Goal: Check status: Check status

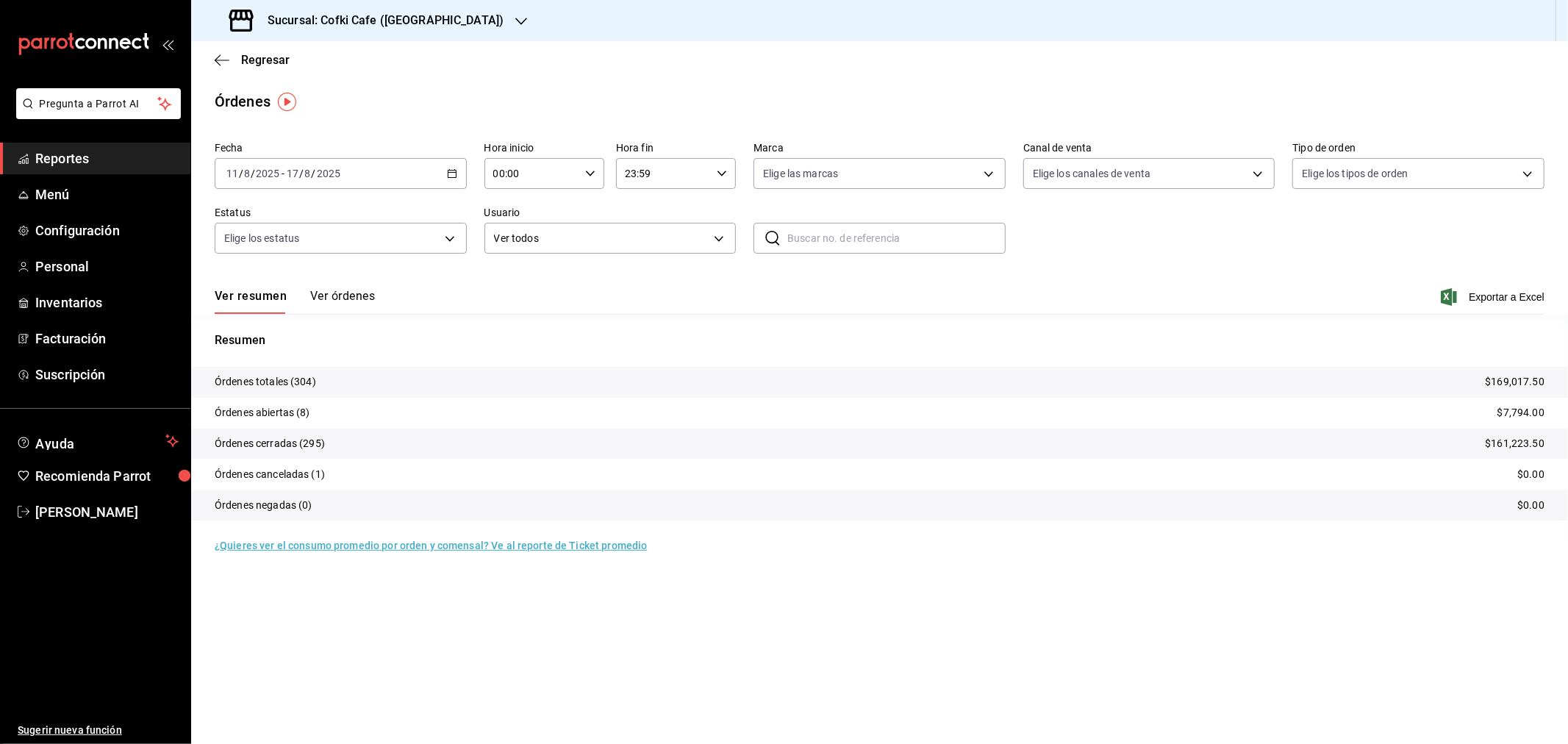
click at [371, 163] on div "[DATE] [DATE] - [DATE] [DATE]" at bounding box center [340, 173] width 252 height 30
click at [313, 206] on li "Hoy" at bounding box center [284, 218] width 138 height 33
click at [365, 22] on h3 "Sucursal: Cofki Cafe ([GEOGRAPHIC_DATA])" at bounding box center [380, 20] width 248 height 18
click at [336, 65] on span "Cofki Kid-Friendly Café (MTY)" at bounding box center [270, 63] width 136 height 16
click at [349, 302] on button "Ver órdenes" at bounding box center [342, 300] width 65 height 25
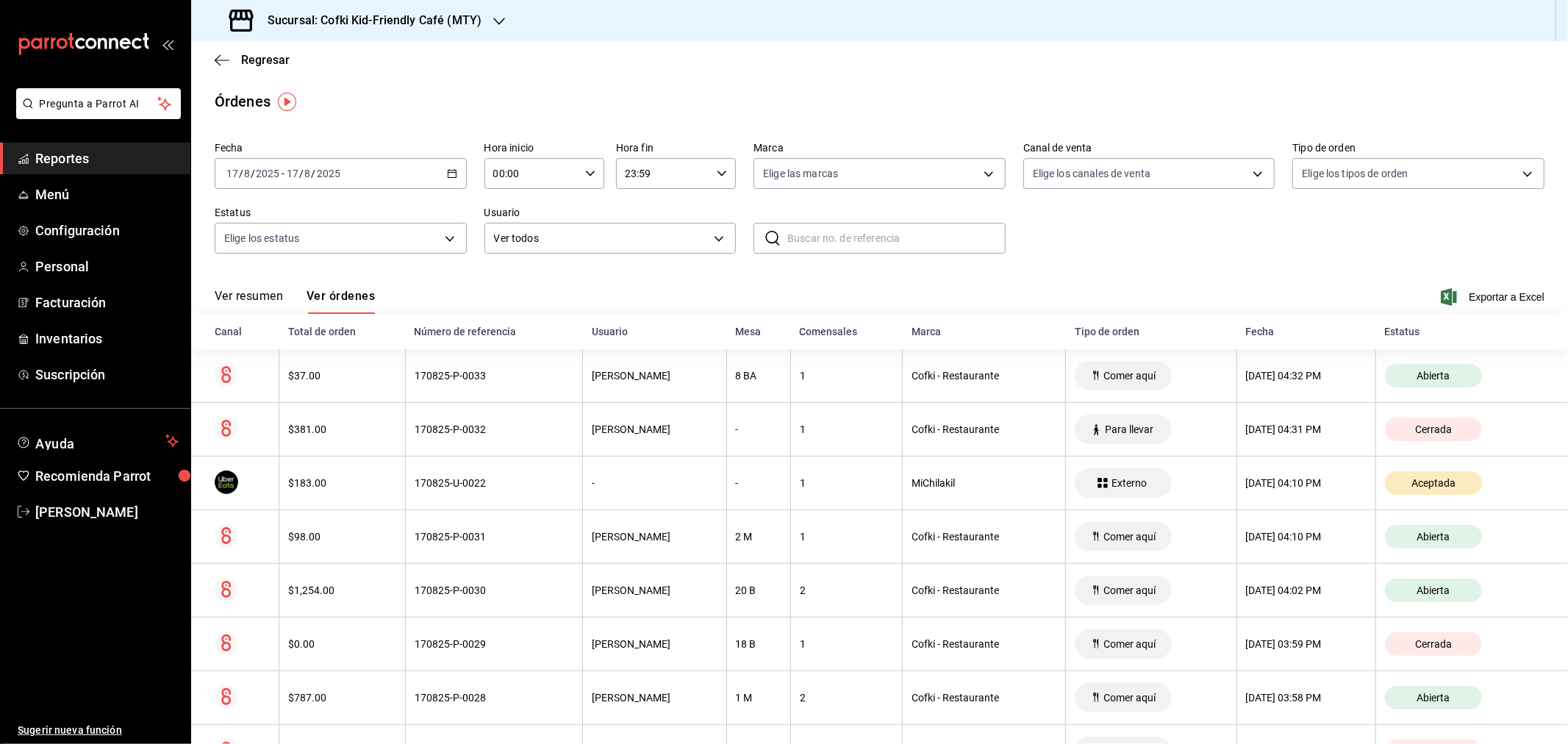
click at [267, 292] on button "Ver resumen" at bounding box center [249, 300] width 68 height 25
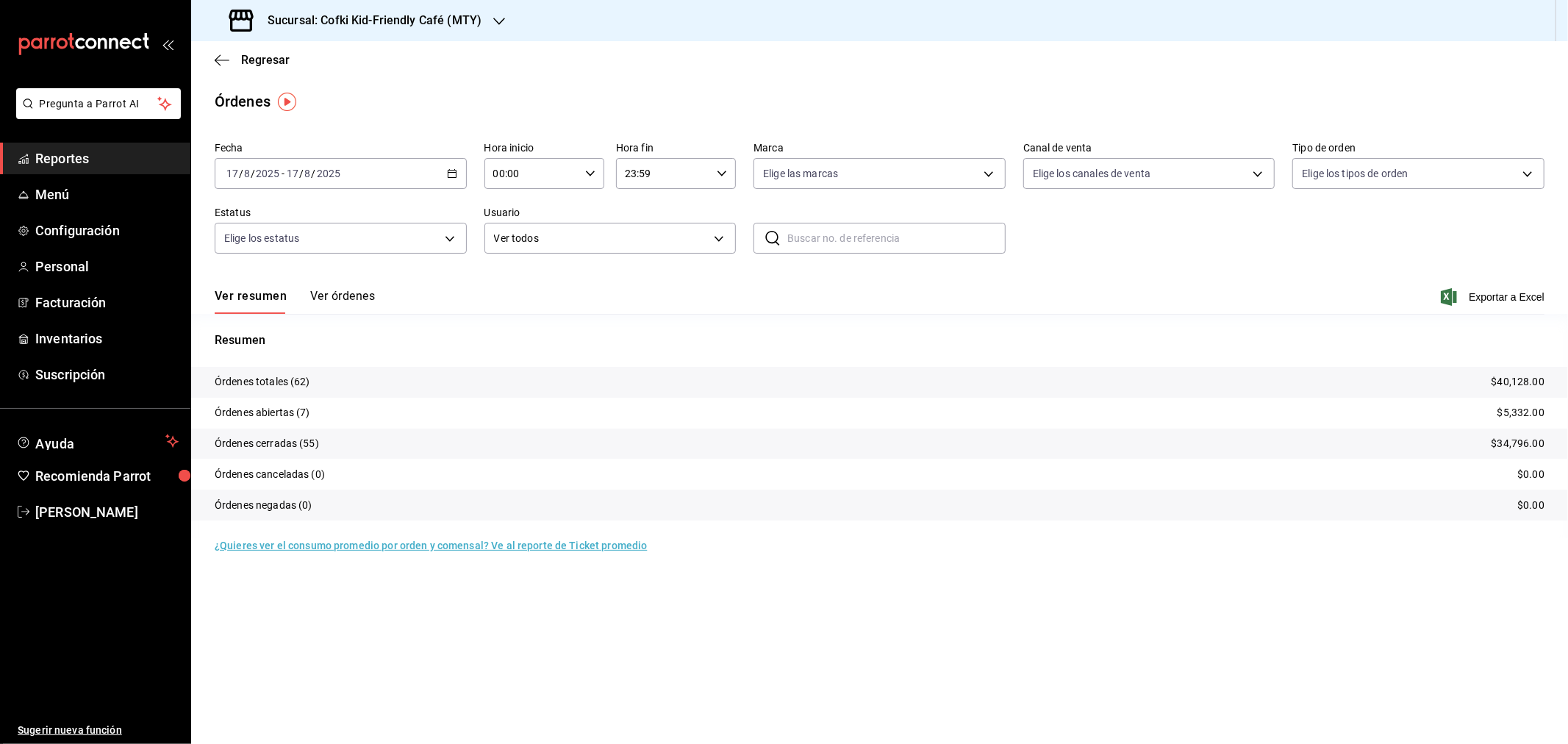
click at [434, 20] on h3 "Sucursal: Cofki Kid-Friendly Café (MTY)" at bounding box center [369, 20] width 226 height 18
click at [349, 99] on div "Cofki Cafe ([GEOGRAPHIC_DATA])" at bounding box center [300, 96] width 197 height 16
click at [307, 167] on input "8" at bounding box center [308, 173] width 7 height 12
click at [306, 388] on span "Rango de fechas" at bounding box center [284, 383] width 114 height 16
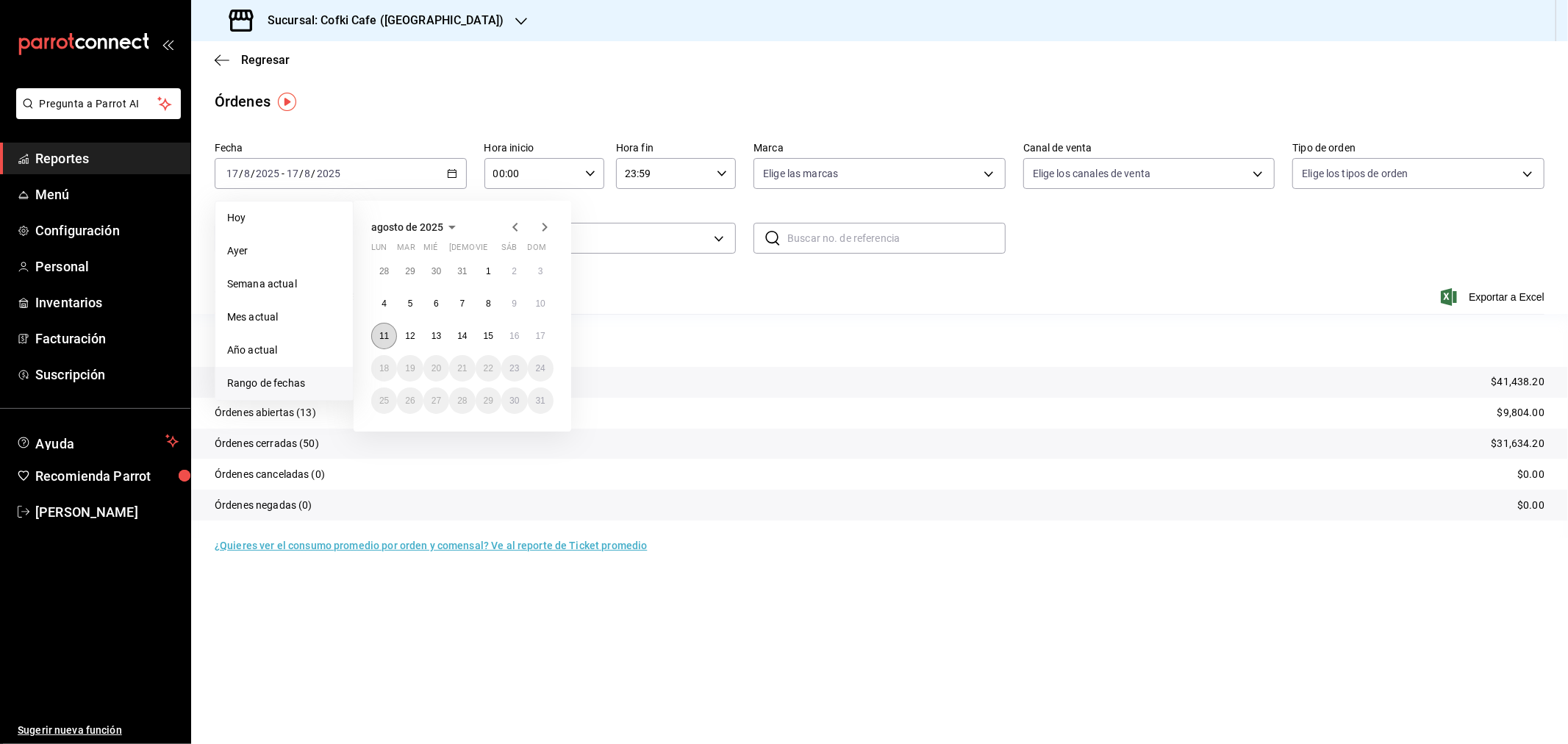
click at [385, 338] on abbr "11" at bounding box center [384, 335] width 9 height 10
click at [533, 335] on button "17" at bounding box center [541, 335] width 26 height 27
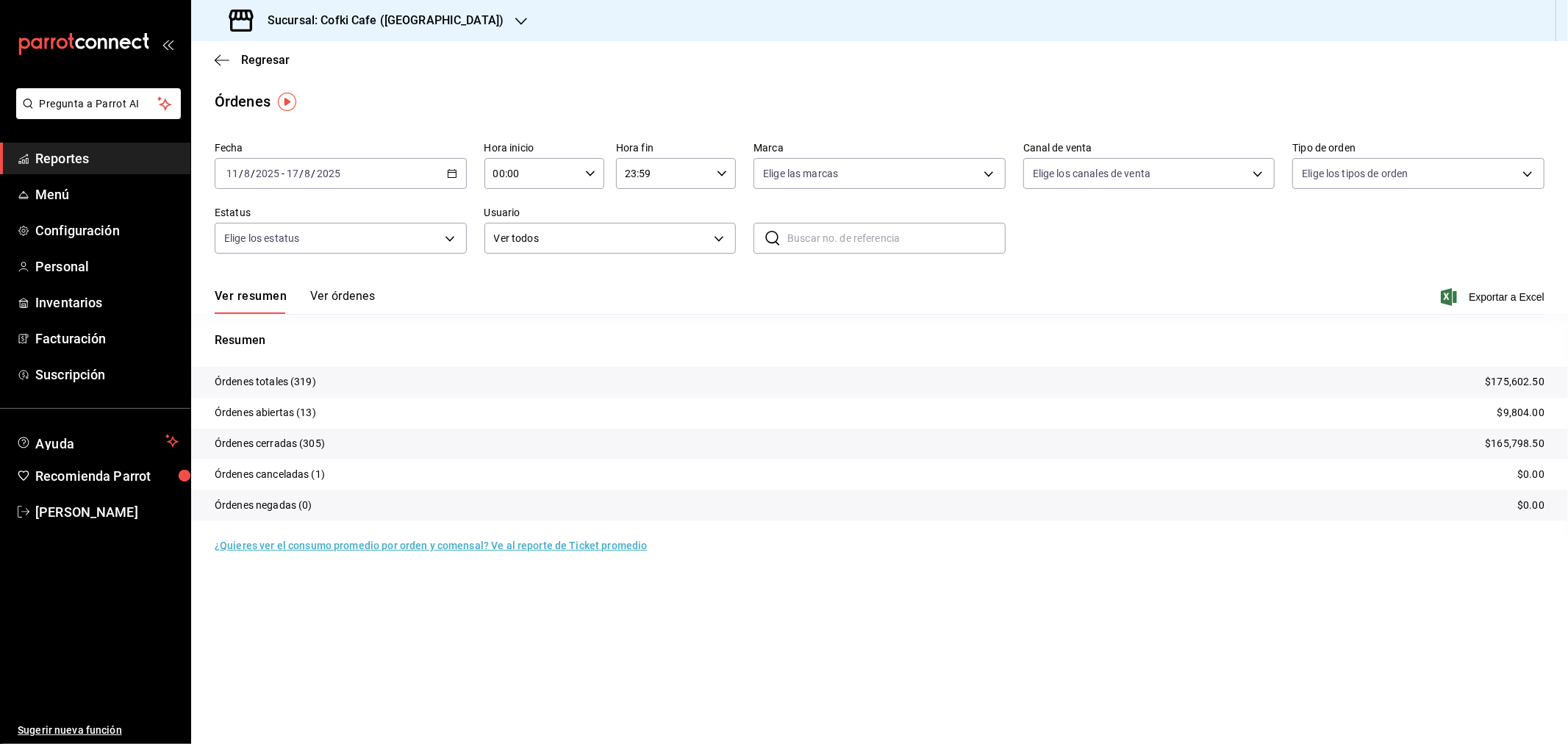
click at [361, 33] on div "Sucursal: Cofki Cafe ([GEOGRAPHIC_DATA])" at bounding box center [367, 20] width 330 height 42
click at [304, 55] on span "Cofki Kid-Friendly Café (MTY)" at bounding box center [270, 63] width 136 height 16
click at [313, 287] on div "Ver resumen Ver órdenes Exportar a Excel" at bounding box center [879, 292] width 1329 height 43
click at [317, 303] on button "Ver órdenes" at bounding box center [342, 300] width 65 height 25
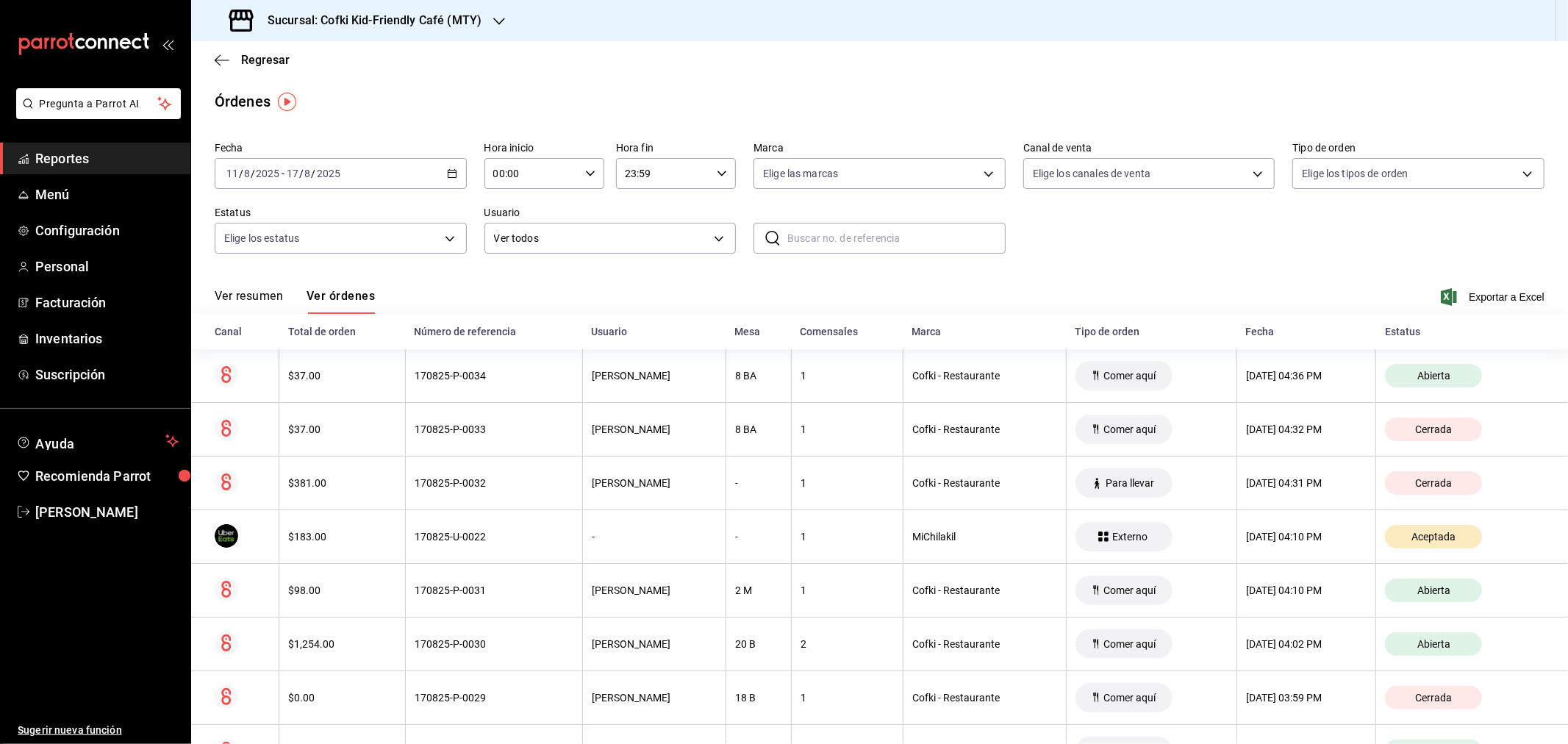
click at [269, 302] on button "Ver resumen" at bounding box center [249, 300] width 68 height 25
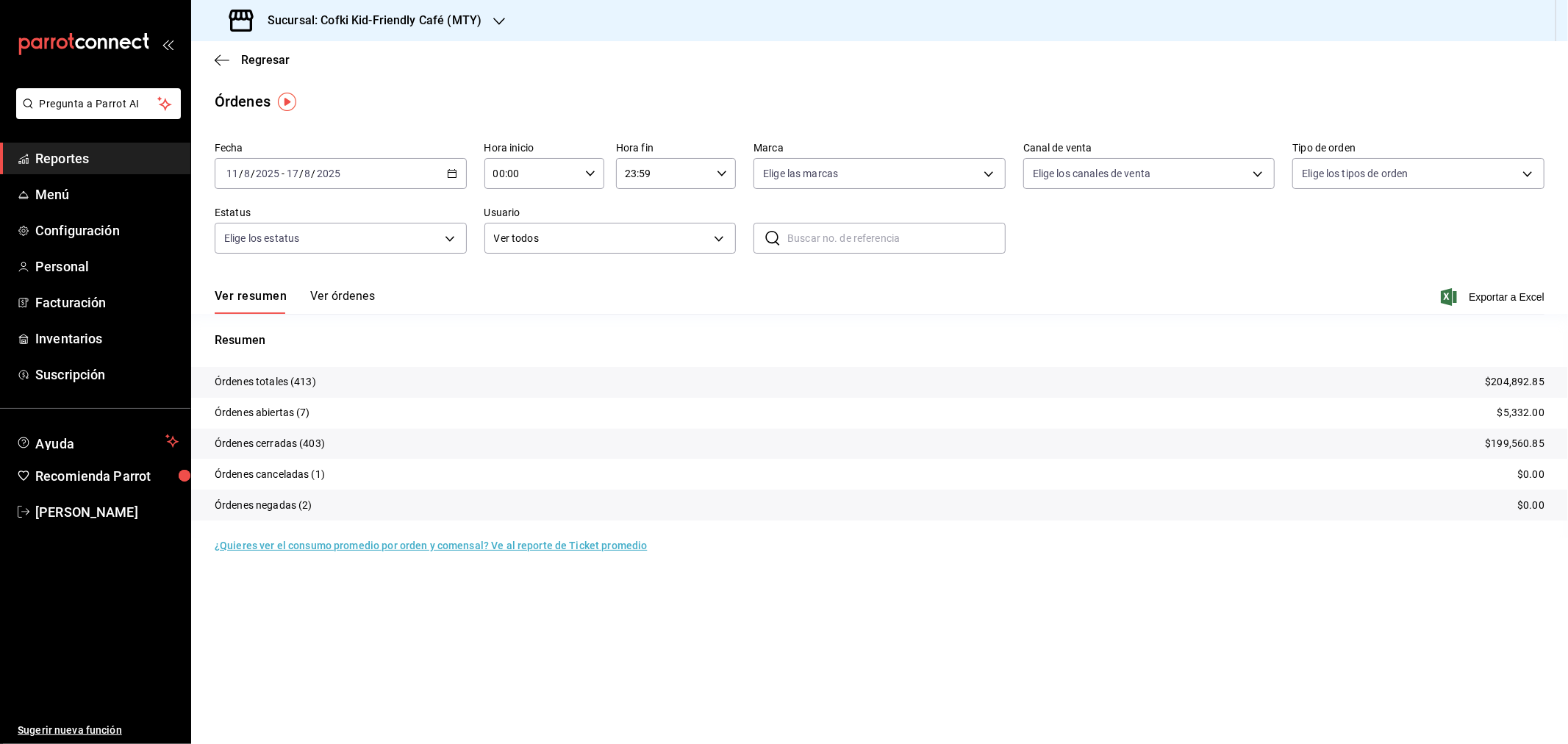
click at [382, 30] on div "Sucursal: Cofki Kid-Friendly Café (MTY)" at bounding box center [356, 20] width 308 height 42
click at [354, 90] on div "Cofki Cafe ([GEOGRAPHIC_DATA])" at bounding box center [300, 96] width 197 height 16
click at [357, 301] on button "Ver órdenes" at bounding box center [342, 300] width 65 height 25
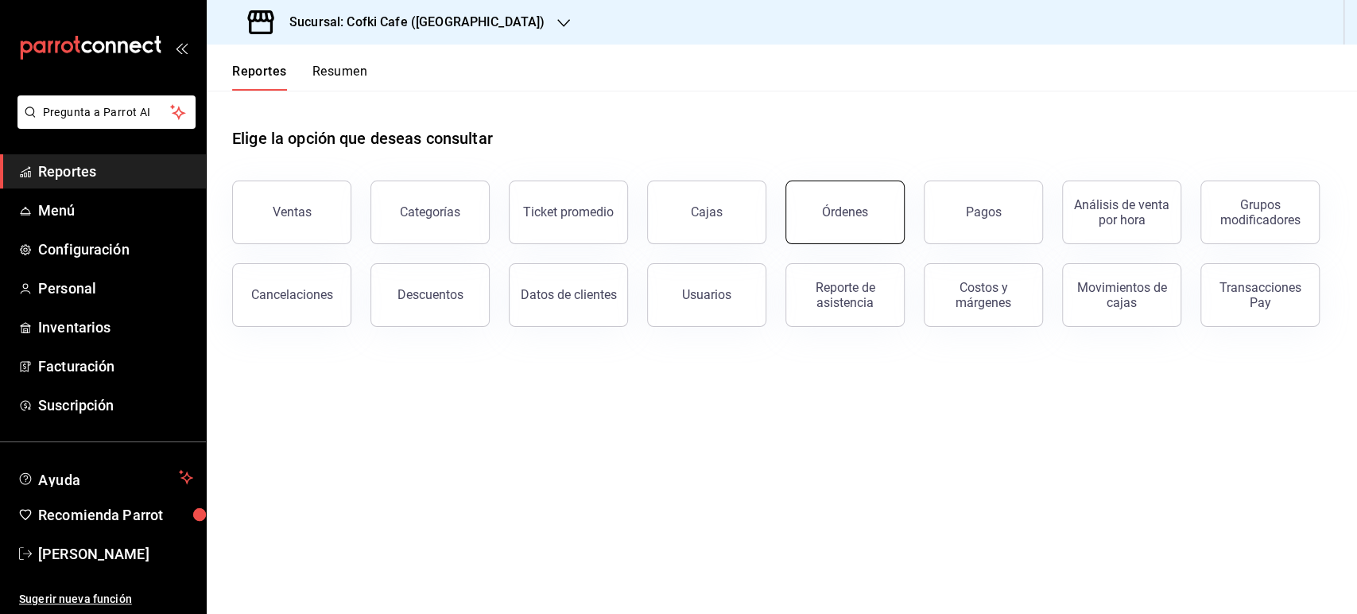
click at [865, 222] on button "Órdenes" at bounding box center [844, 212] width 119 height 64
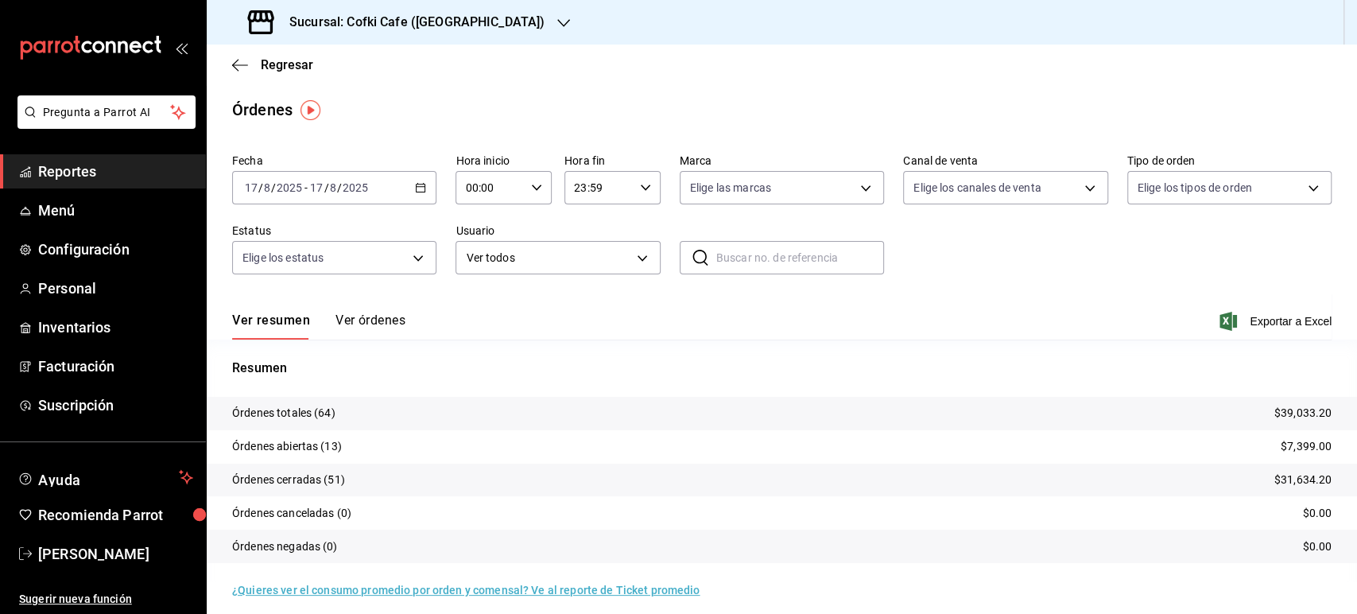
click at [441, 33] on div "Sucursal: Cofki Cafe ([GEOGRAPHIC_DATA])" at bounding box center [397, 22] width 357 height 45
click at [388, 72] on div "Cofki Kid-Friendly Café (MTY)" at bounding box center [325, 68] width 213 height 17
click at [334, 189] on input "8" at bounding box center [333, 187] width 8 height 13
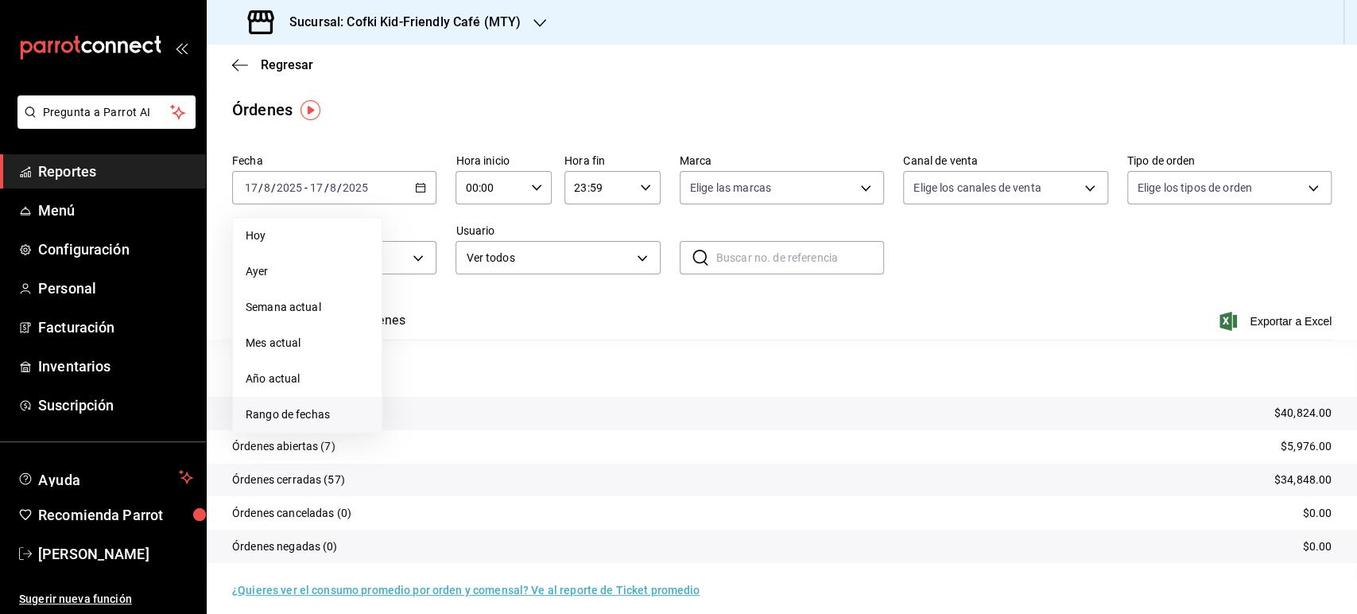
click at [327, 409] on span "Rango de fechas" at bounding box center [307, 414] width 123 height 17
click at [1085, 270] on div "Fecha [DATE] [DATE] - [DATE] [DATE] [DATE] [DATE] Semana actual Mes actual Año …" at bounding box center [781, 220] width 1099 height 146
